Goal: Transaction & Acquisition: Purchase product/service

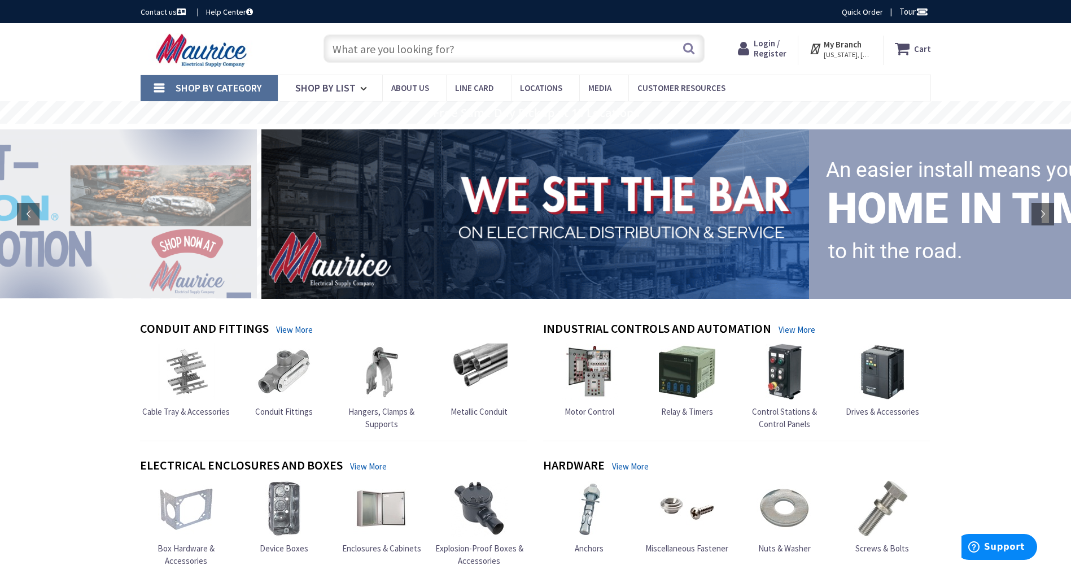
click at [444, 49] on input "text" at bounding box center [514, 48] width 381 height 28
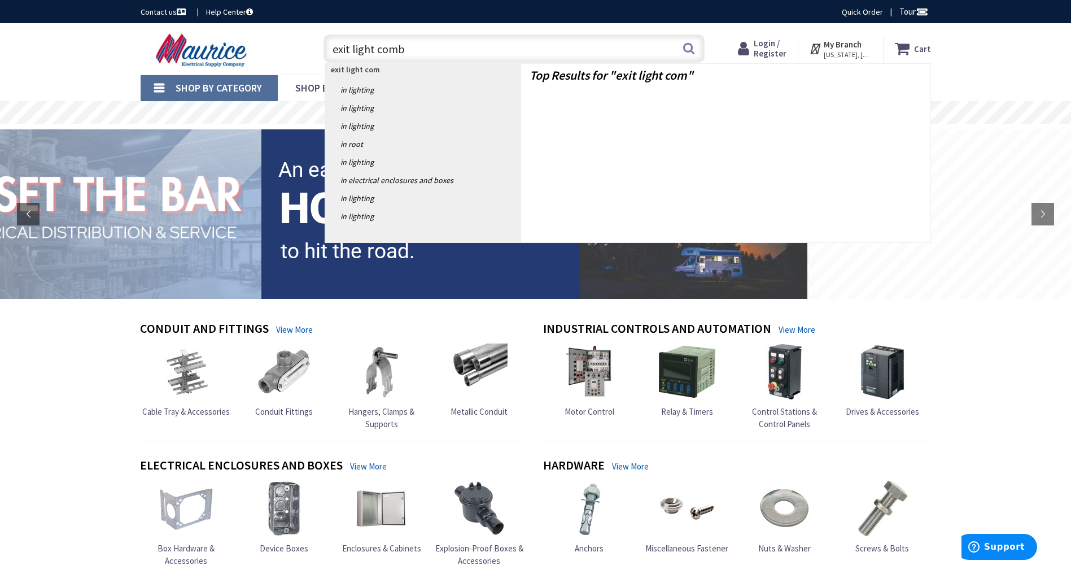
type input "exit light combo"
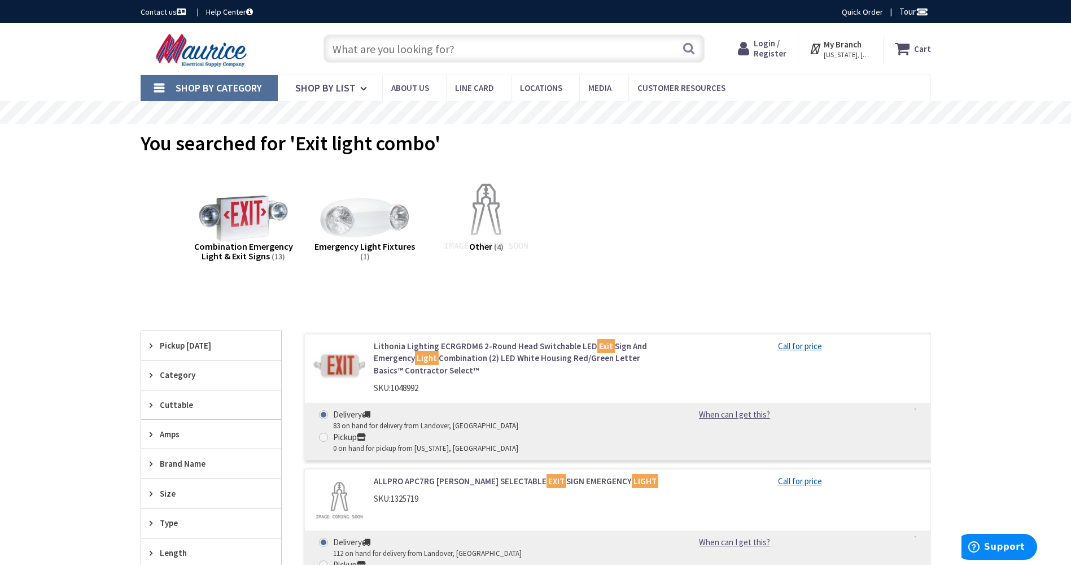
click at [351, 361] on img at bounding box center [339, 366] width 53 height 53
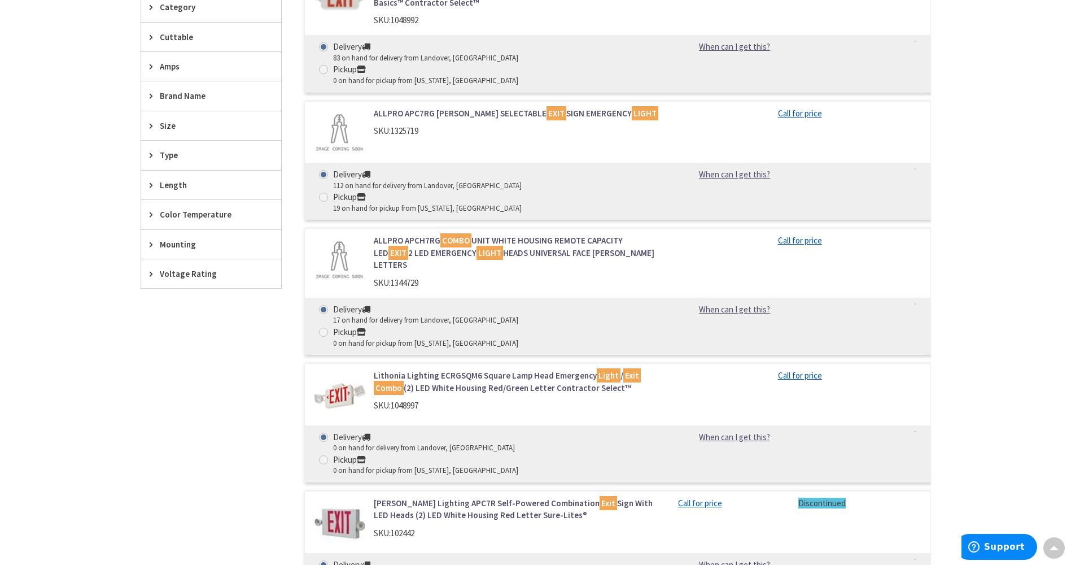
scroll to position [395, 0]
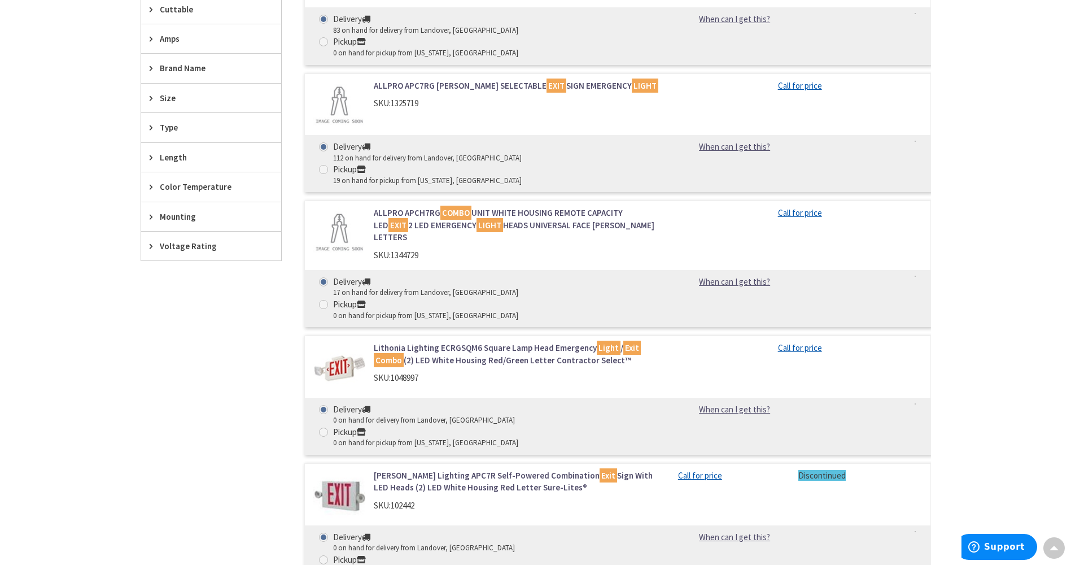
click at [442, 335] on div "Lithonia Lighting ECRGSQM6 Square Lamp Head Emergency Light / Exit Combo (2) LE…" at bounding box center [617, 394] width 627 height 119
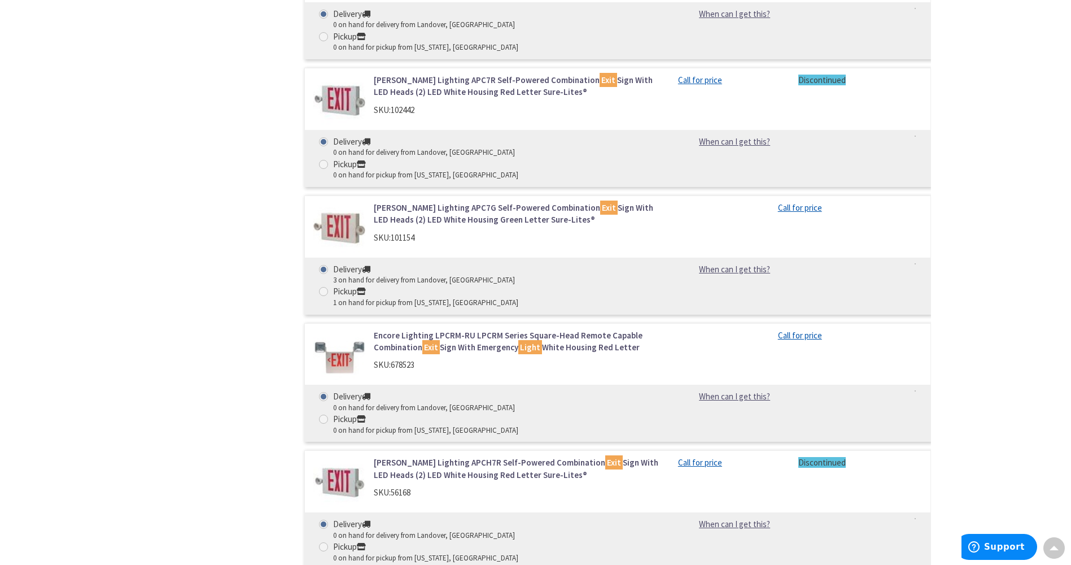
scroll to position [452, 0]
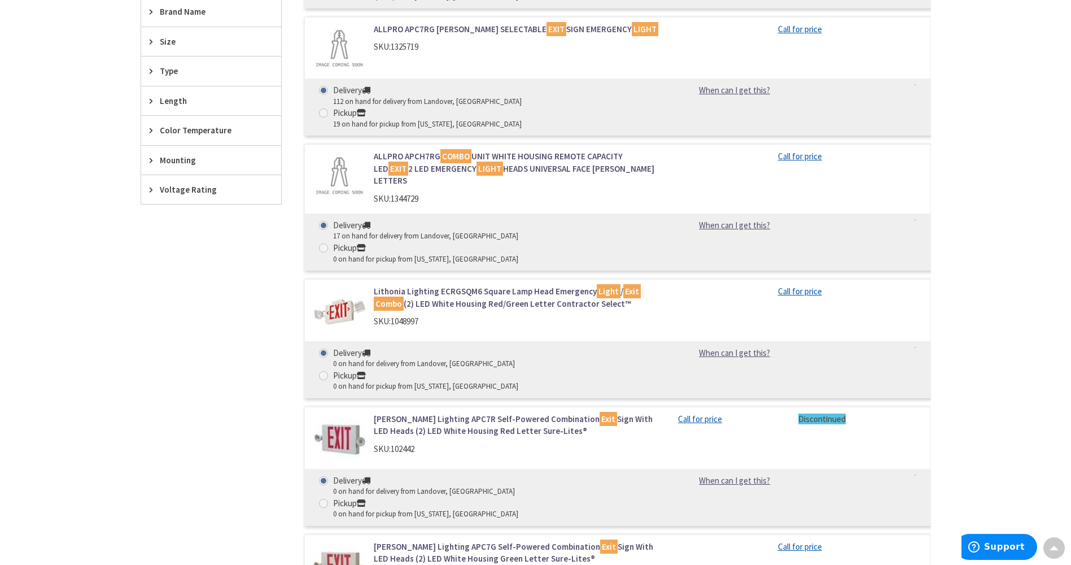
click at [438, 285] on link "Lithonia Lighting ECRGSQM6 Square Lamp Head Emergency Light / Exit Combo (2) LE…" at bounding box center [517, 297] width 287 height 24
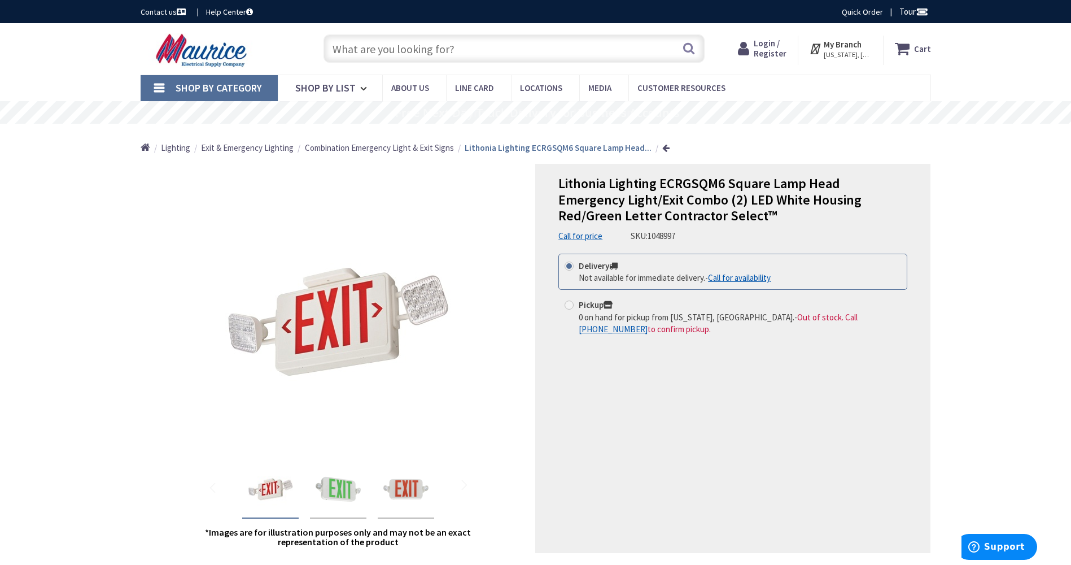
click at [748, 277] on link "Call for availability" at bounding box center [739, 278] width 63 height 12
